Goal: Transaction & Acquisition: Book appointment/travel/reservation

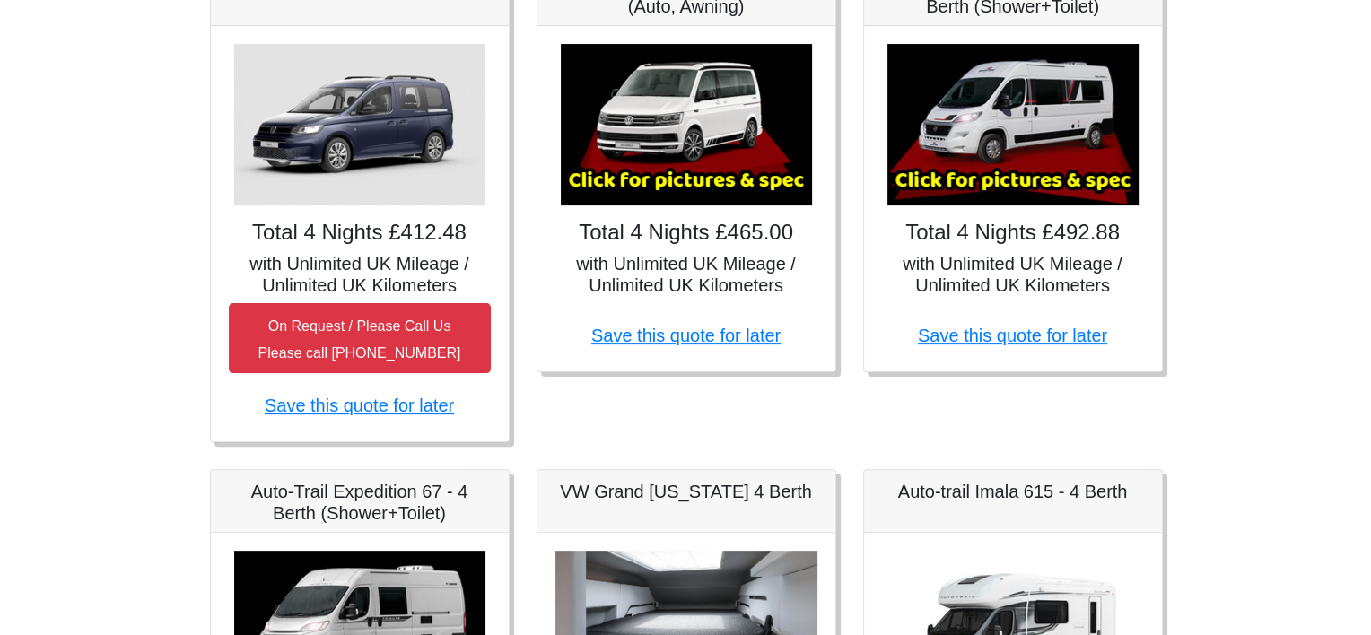
scroll to position [415, 0]
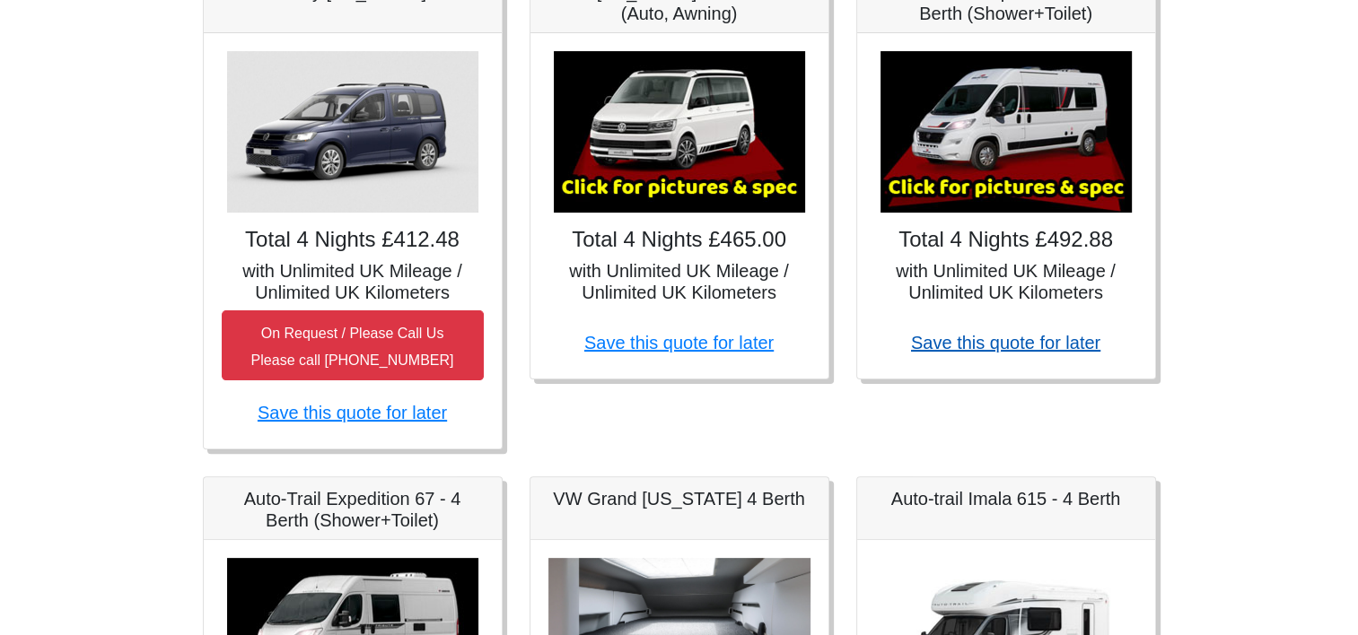
click at [983, 333] on link "Save this quote for later" at bounding box center [1005, 343] width 189 height 20
click at [1017, 186] on img at bounding box center [1005, 132] width 251 height 162
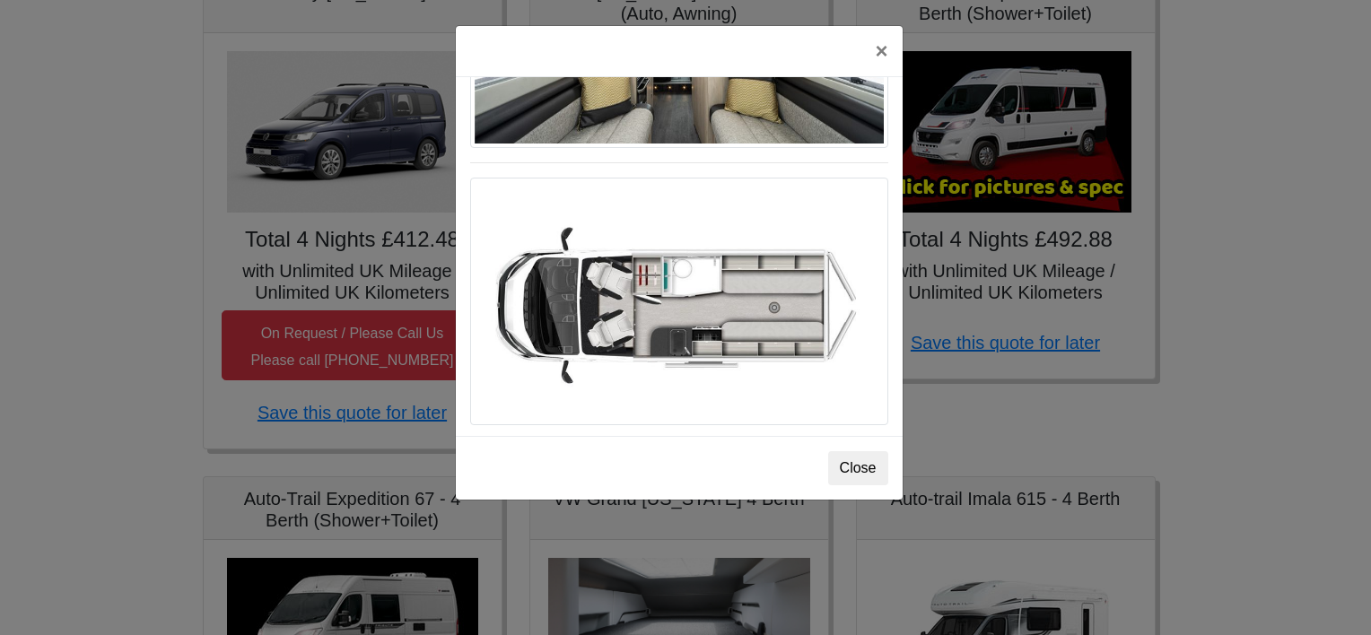
scroll to position [1065, 0]
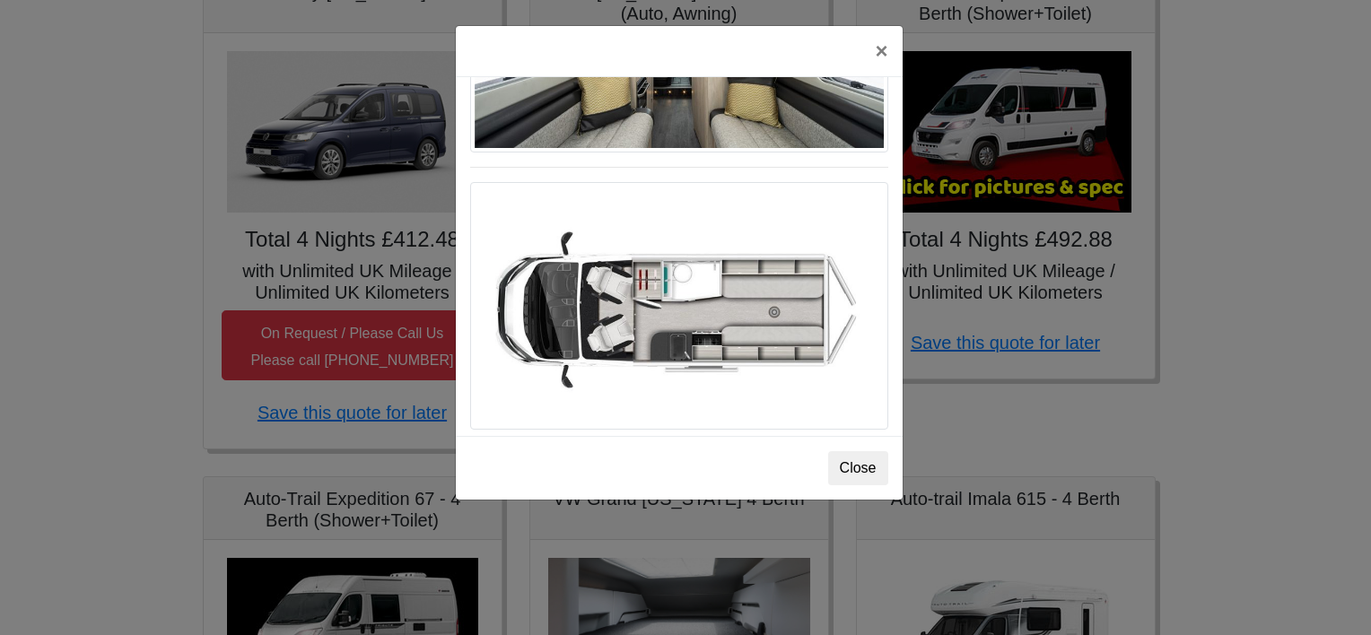
click at [1258, 319] on div "× Fiat [PERSON_NAME] L 2 Spec TECHNICAL DATA Engine: Fiat Ducato 115bhp, 2 litr…" at bounding box center [685, 317] width 1371 height 635
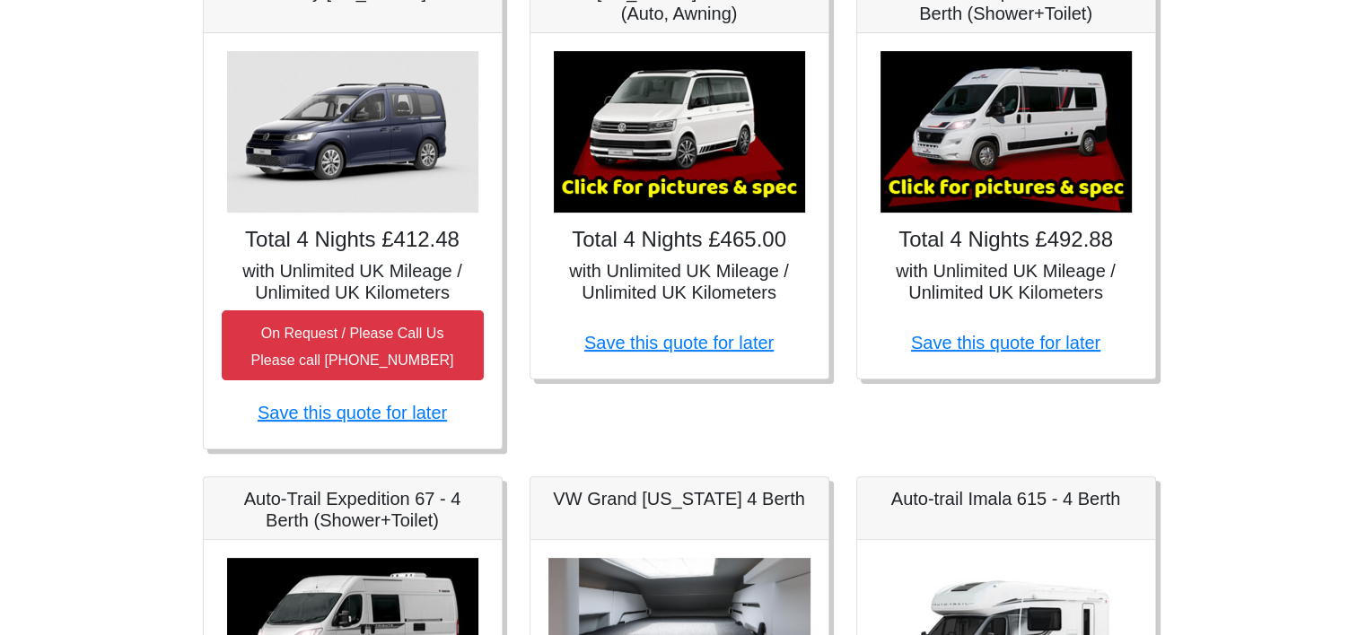
click at [725, 135] on img at bounding box center [679, 132] width 251 height 162
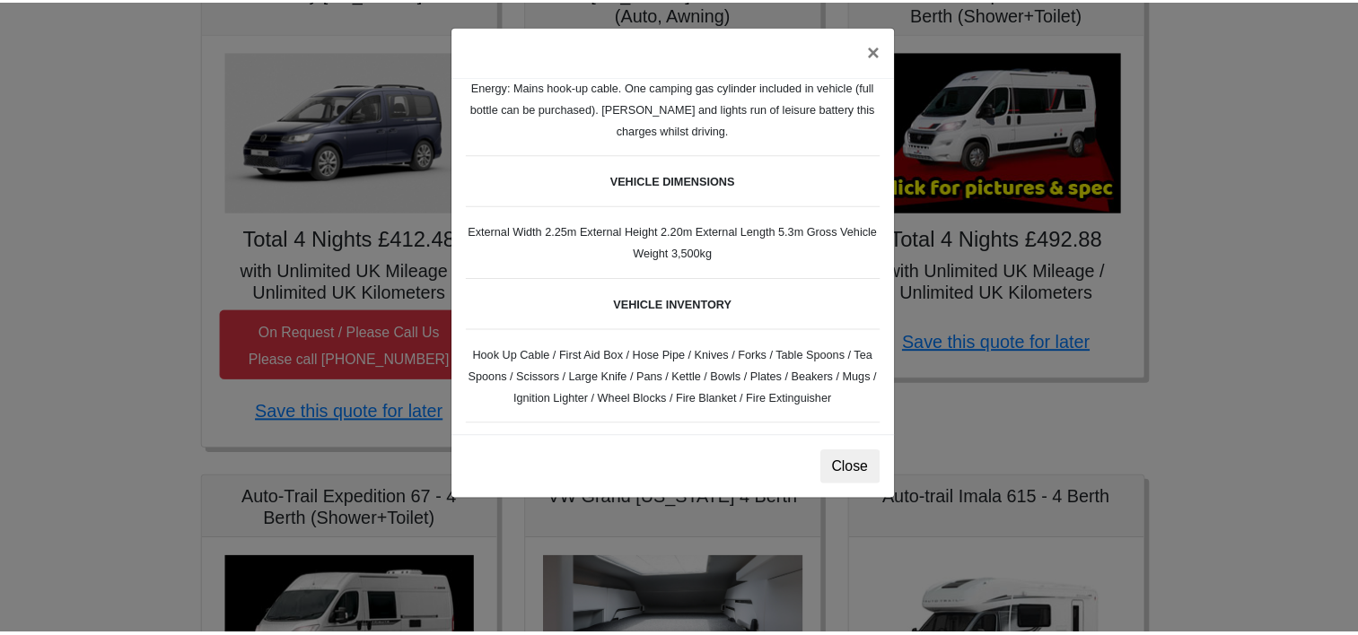
scroll to position [371, 0]
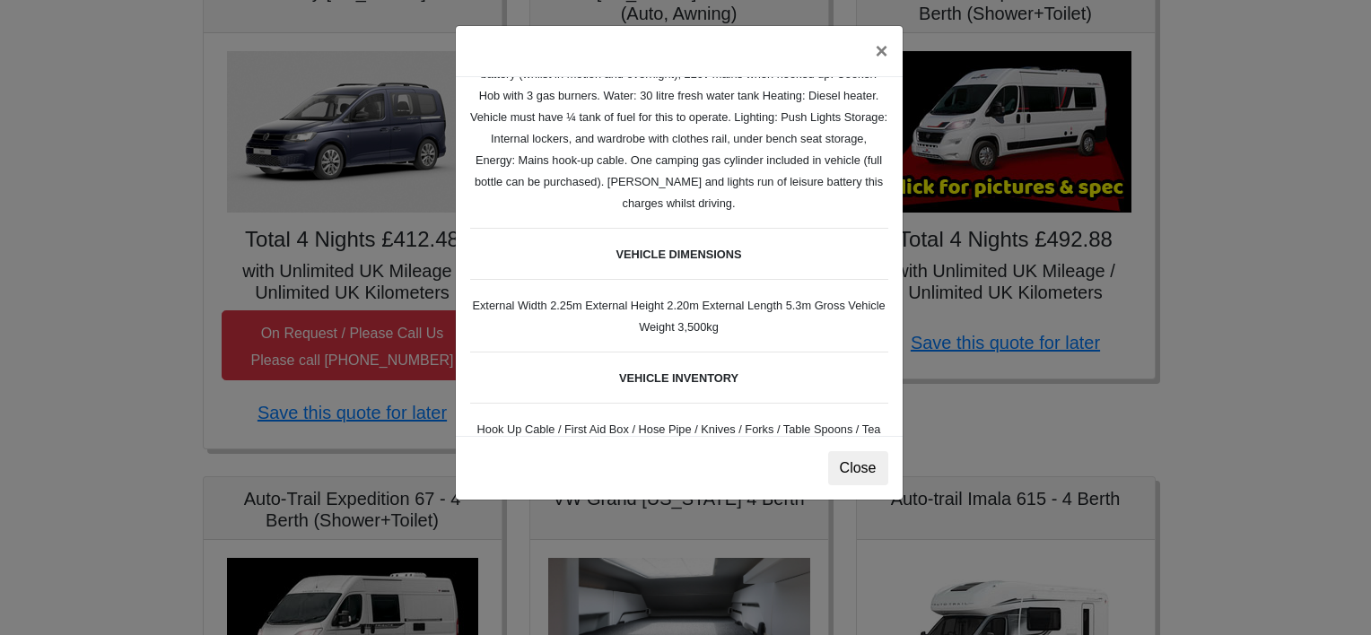
click at [1274, 330] on div "× VW [US_STATE] Ocean T6 Spec TECHNICAL DATA Engine: Diesel Transmission: DSG A…" at bounding box center [685, 317] width 1371 height 635
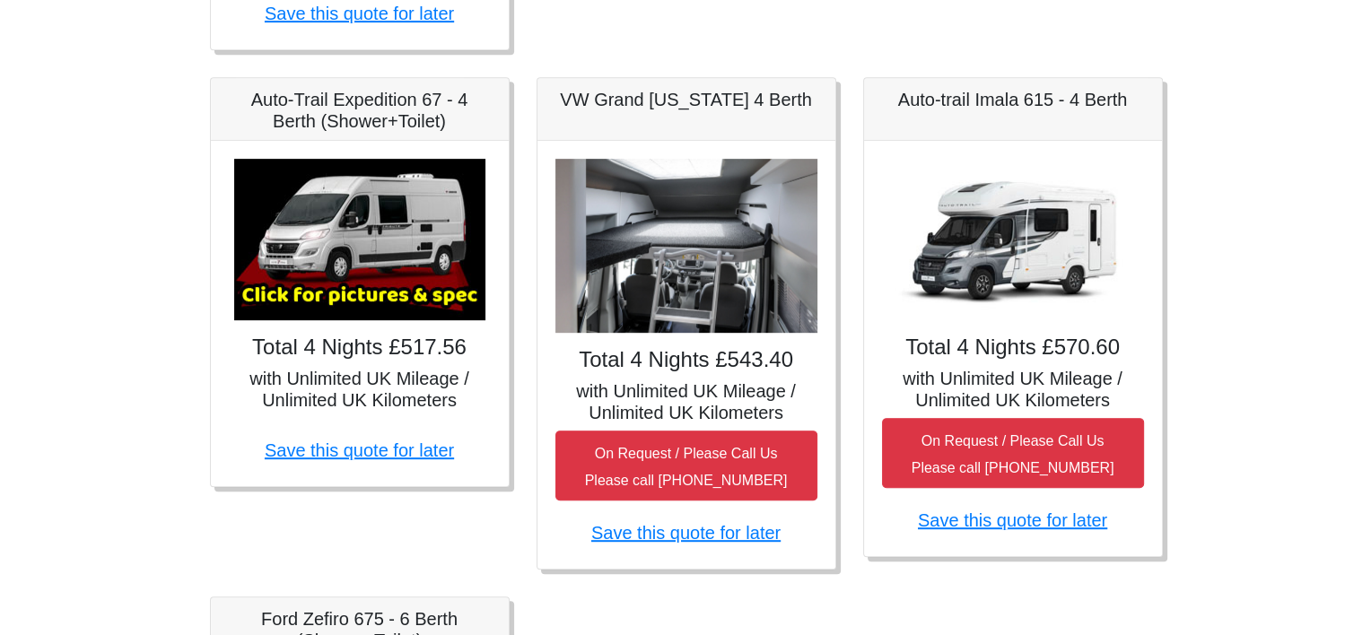
scroll to position [800, 0]
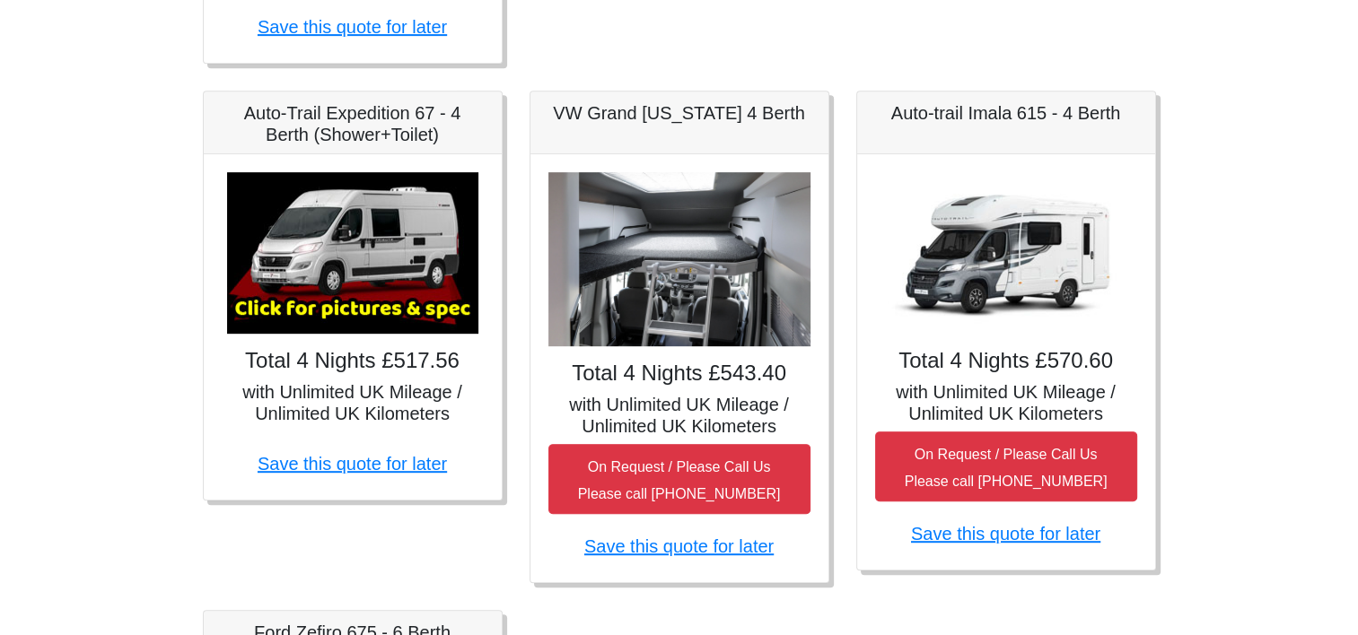
click at [348, 248] on img at bounding box center [352, 253] width 251 height 162
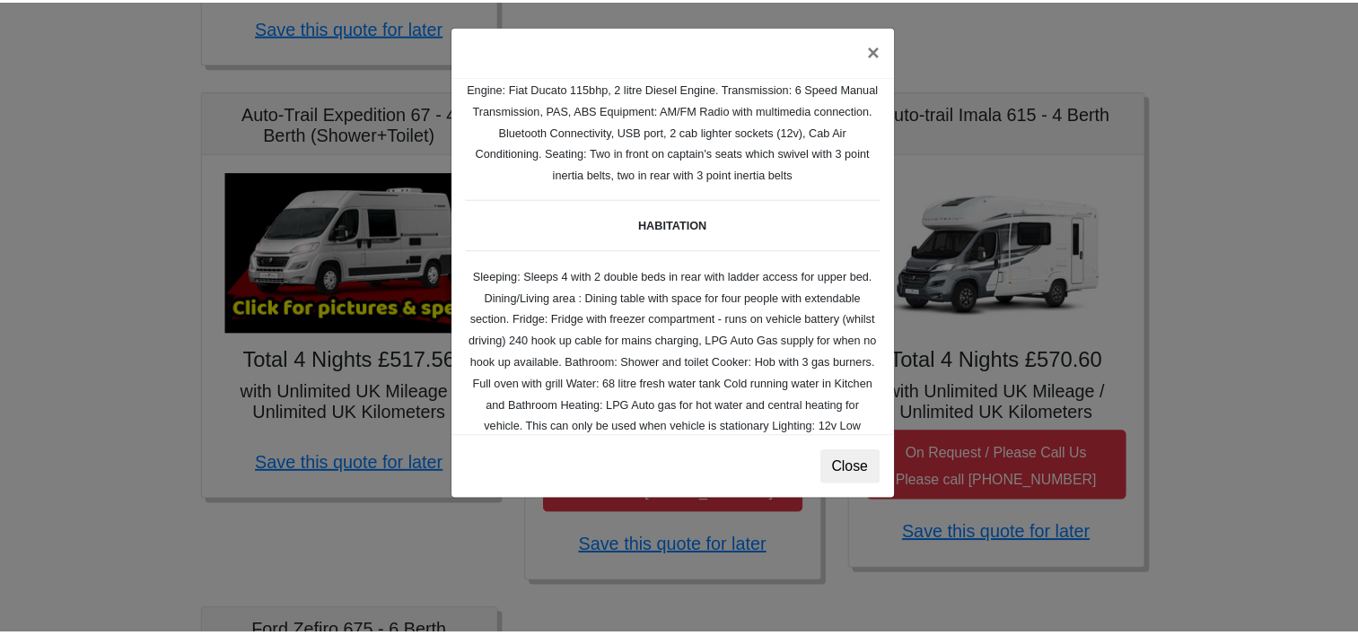
scroll to position [0, 0]
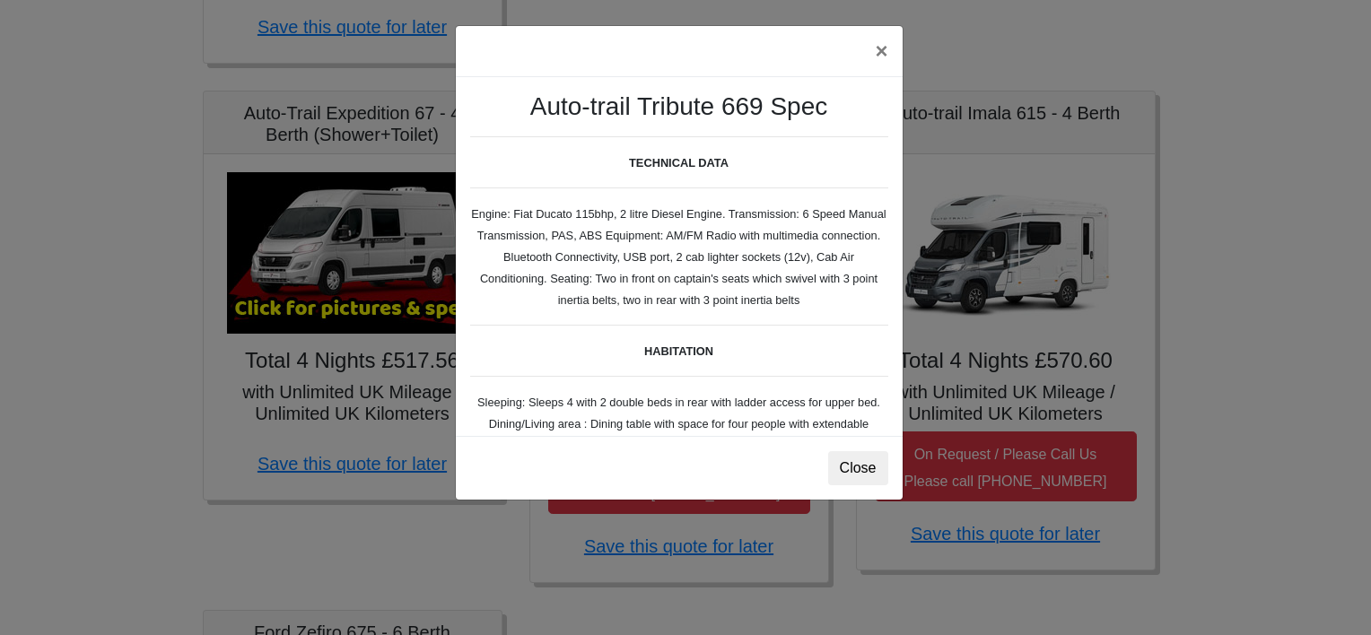
click at [1287, 223] on div "× Auto-trail Tribute 669 Spec TECHNICAL DATA Engine: Fiat Ducato 115bhp, 2 litr…" at bounding box center [685, 317] width 1371 height 635
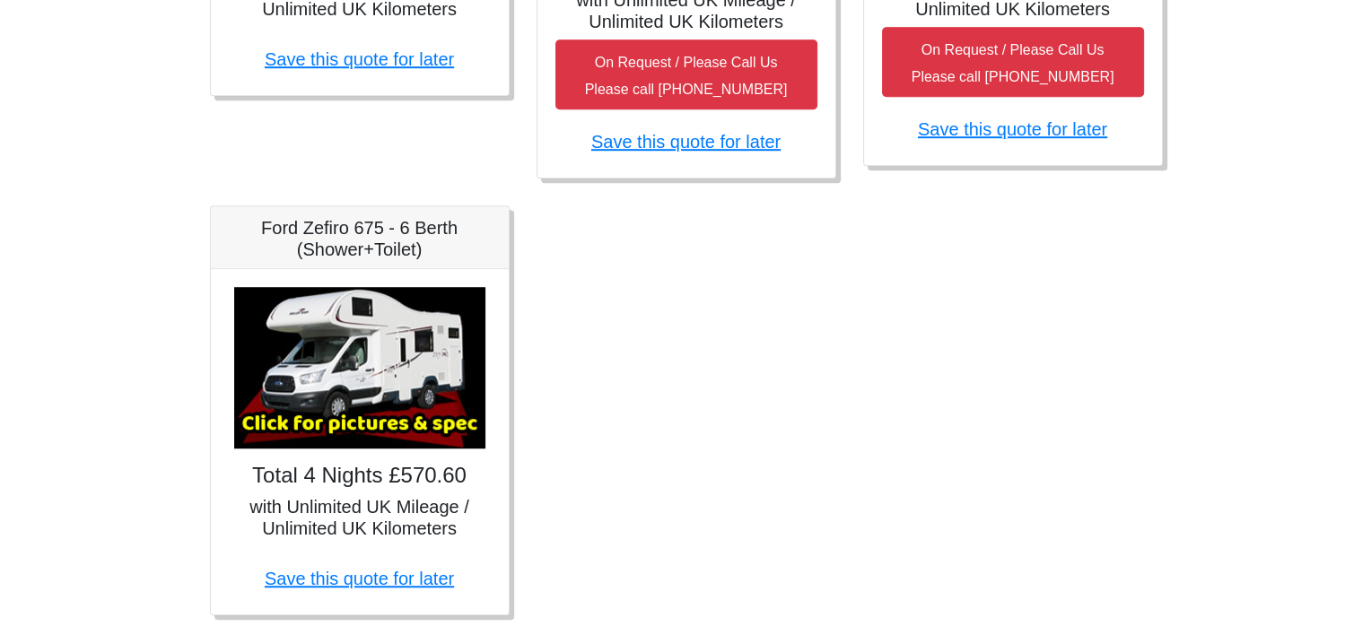
scroll to position [1253, 0]
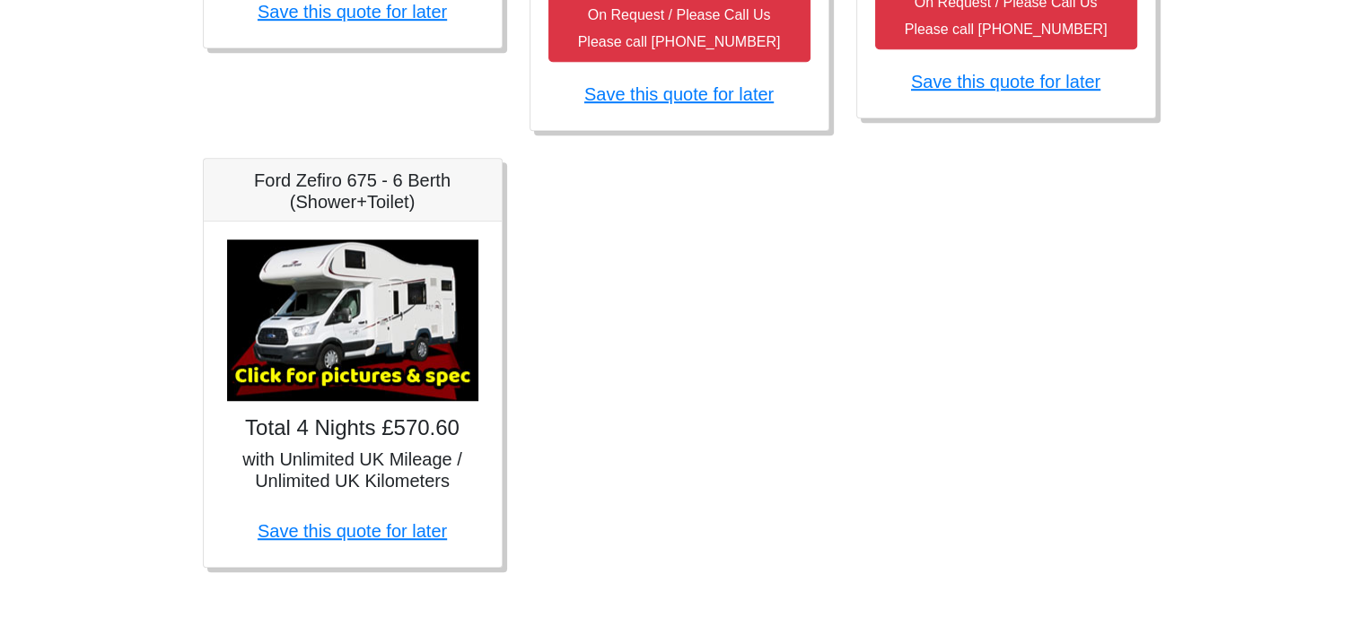
click at [408, 304] on img at bounding box center [352, 321] width 251 height 162
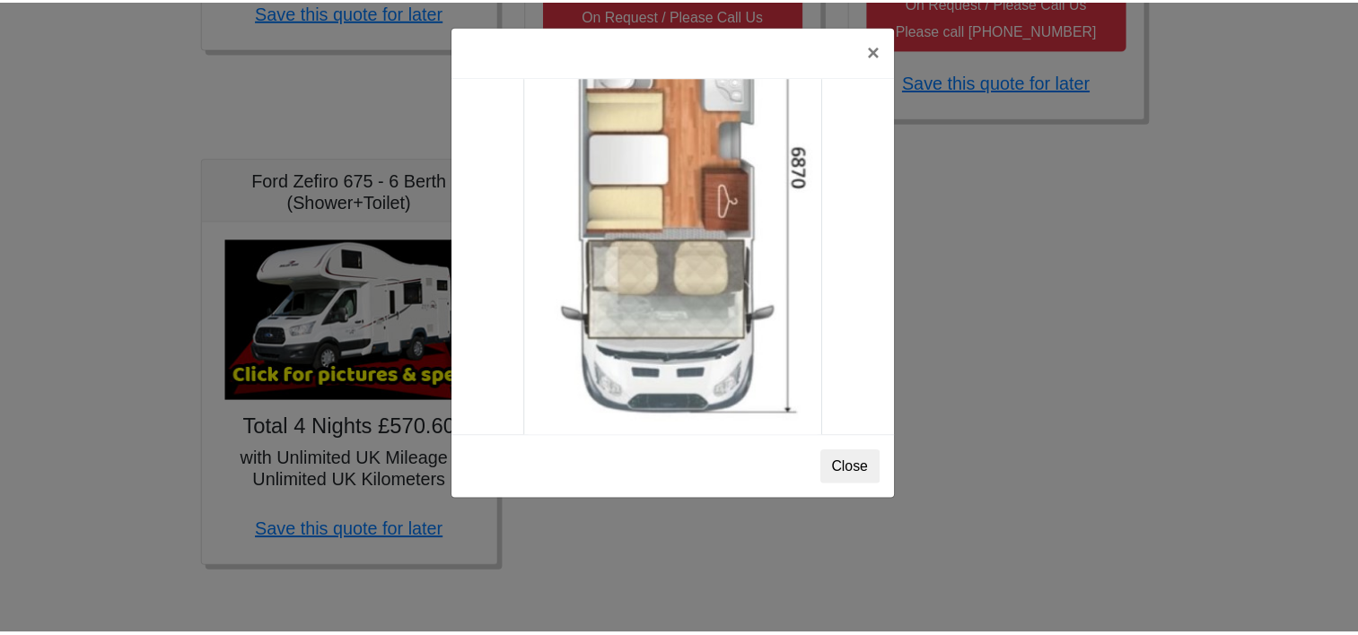
scroll to position [3161, 0]
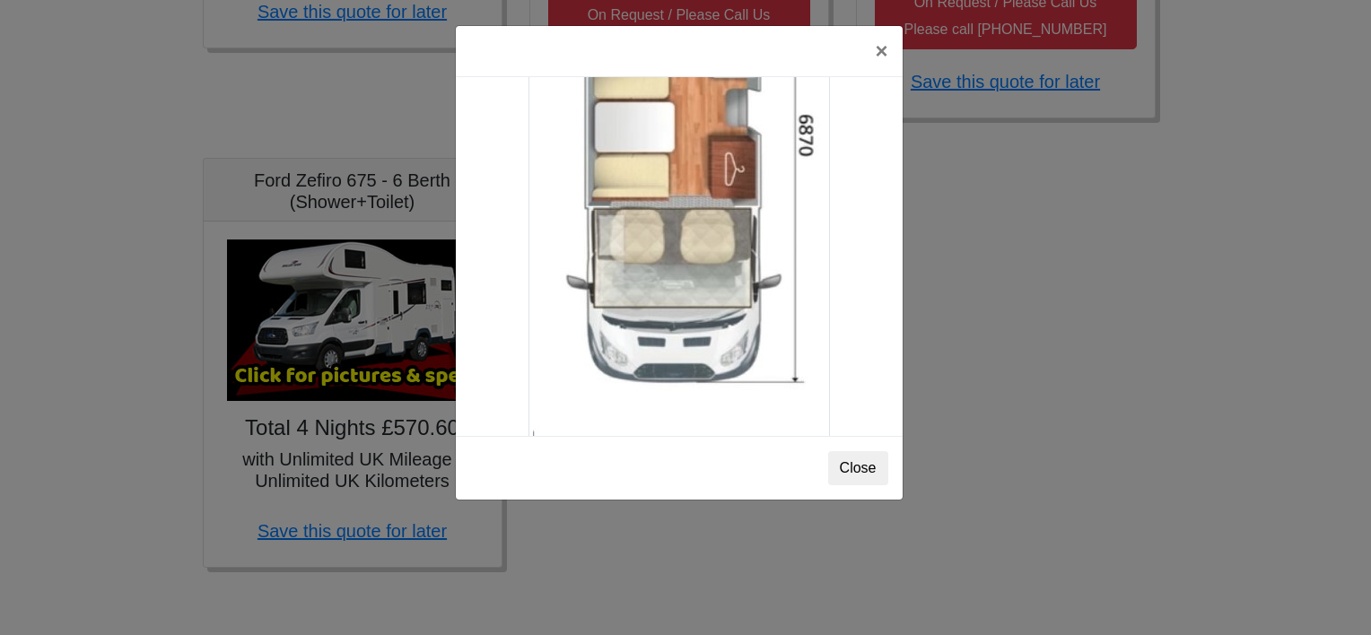
click at [998, 460] on div "× Ford Zefiro 675 Spec TECHNICAL DATA Engine: 2300cc, JTD, 130bhp. Diesel Trans…" at bounding box center [685, 317] width 1371 height 635
